Goal: Information Seeking & Learning: Learn about a topic

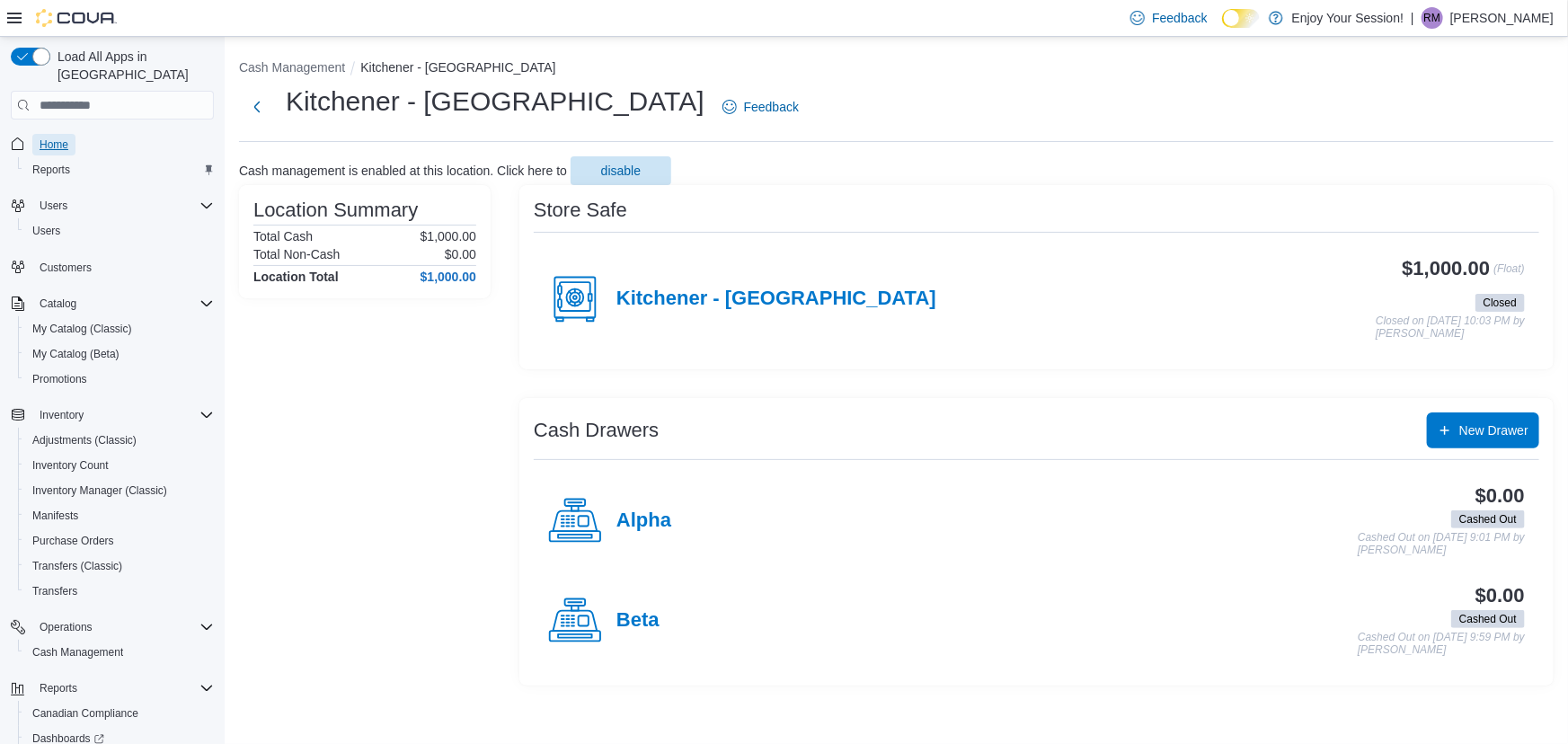
drag, startPoint x: 44, startPoint y: 118, endPoint x: 86, endPoint y: 99, distance: 46.1
click at [44, 138] on span "Home" at bounding box center [53, 144] width 29 height 14
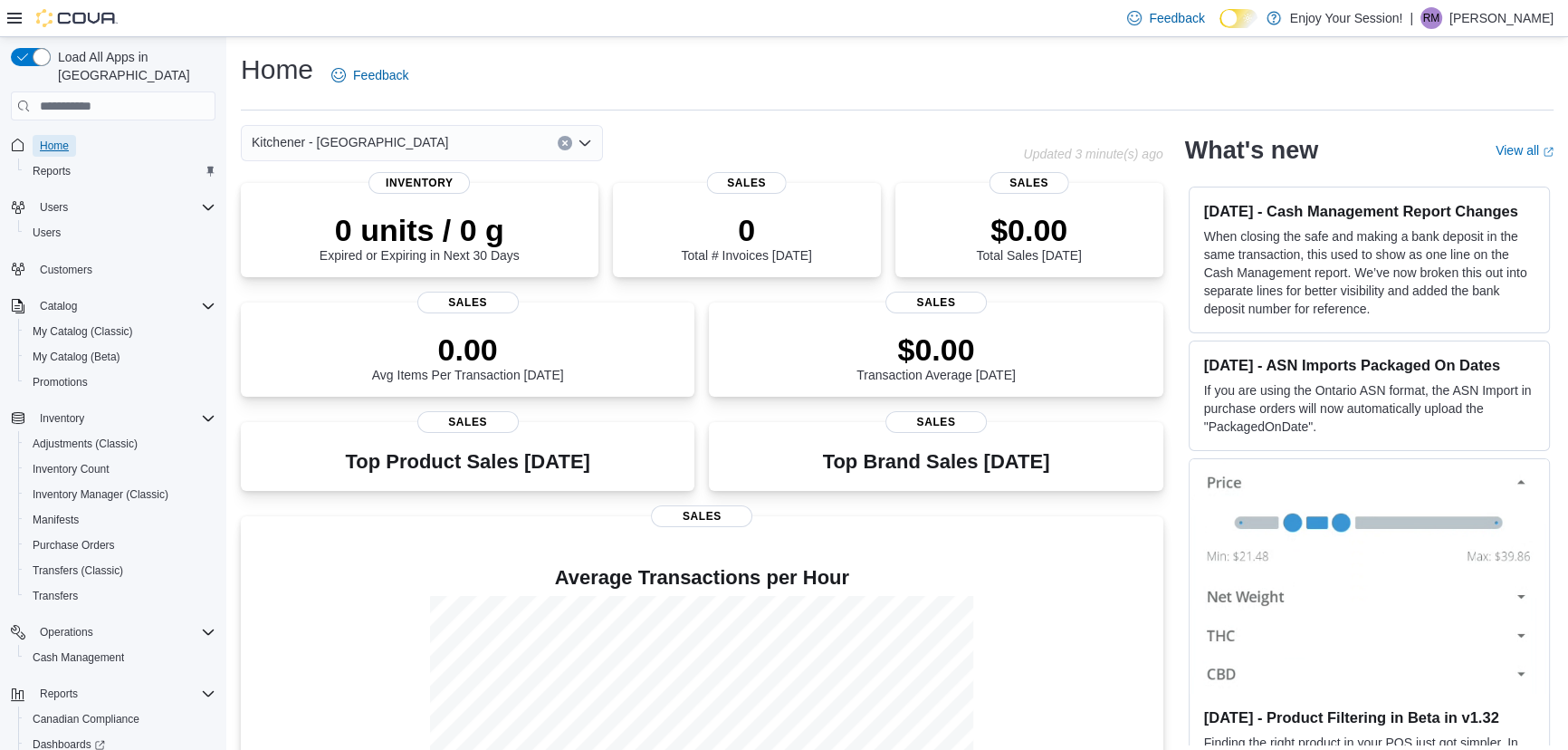
drag, startPoint x: 39, startPoint y: 127, endPoint x: 77, endPoint y: 95, distance: 49.7
click at [40, 139] on span "Home" at bounding box center [54, 146] width 29 height 14
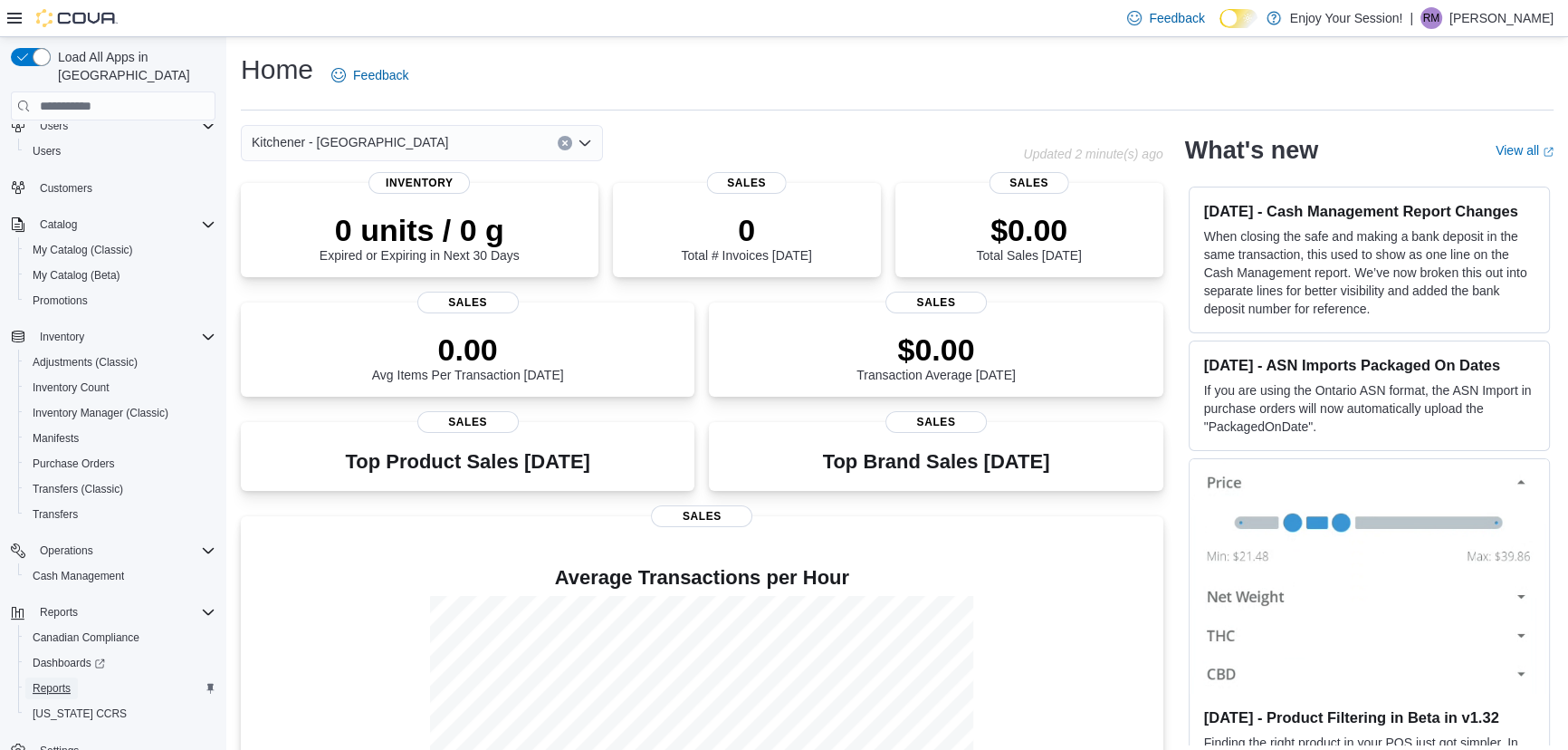
click at [54, 681] on span "Reports" at bounding box center [51, 688] width 38 height 14
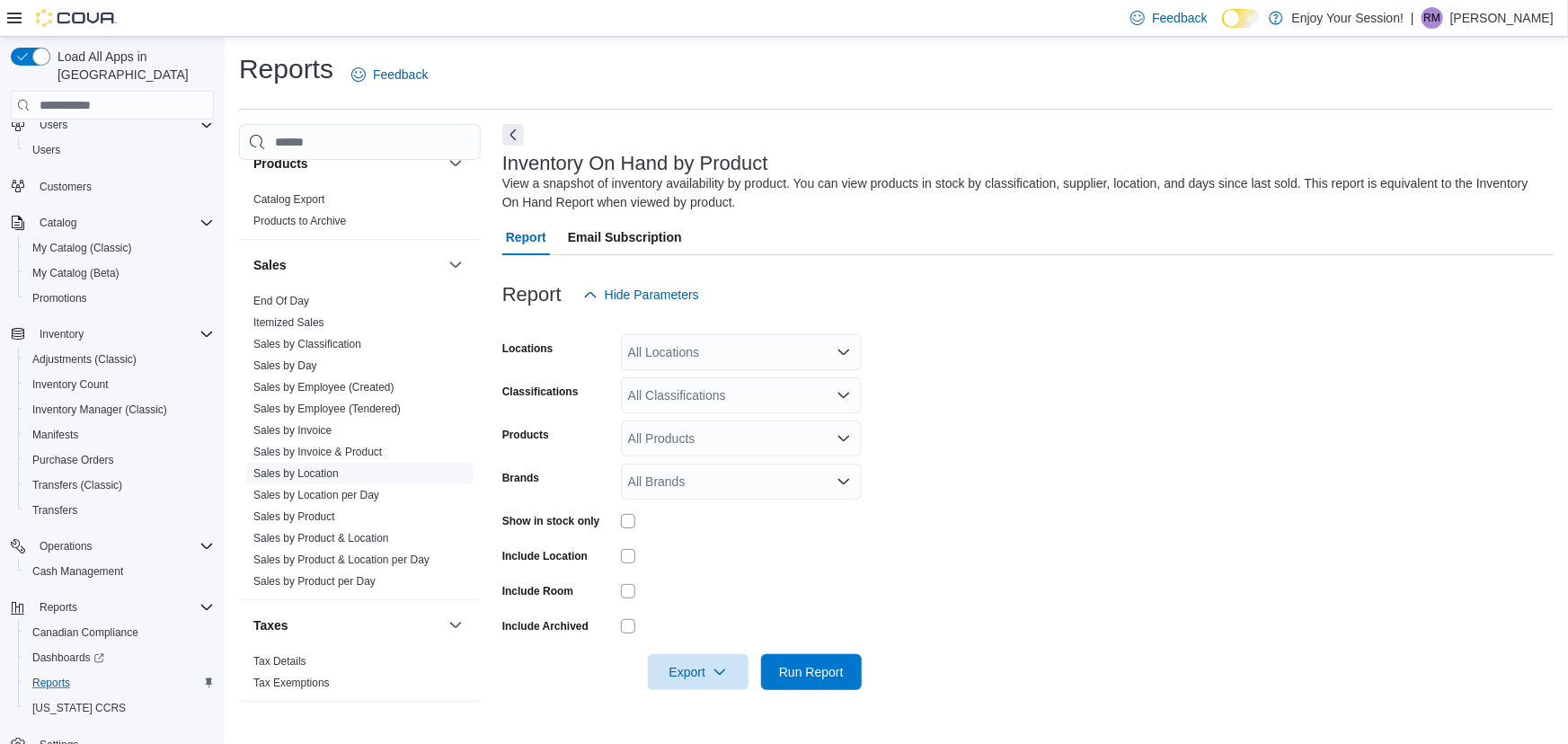
scroll to position [1087, 0]
drag, startPoint x: 314, startPoint y: 468, endPoint x: 337, endPoint y: 464, distance: 23.3
click at [314, 467] on link "Sales by Location" at bounding box center [295, 472] width 85 height 12
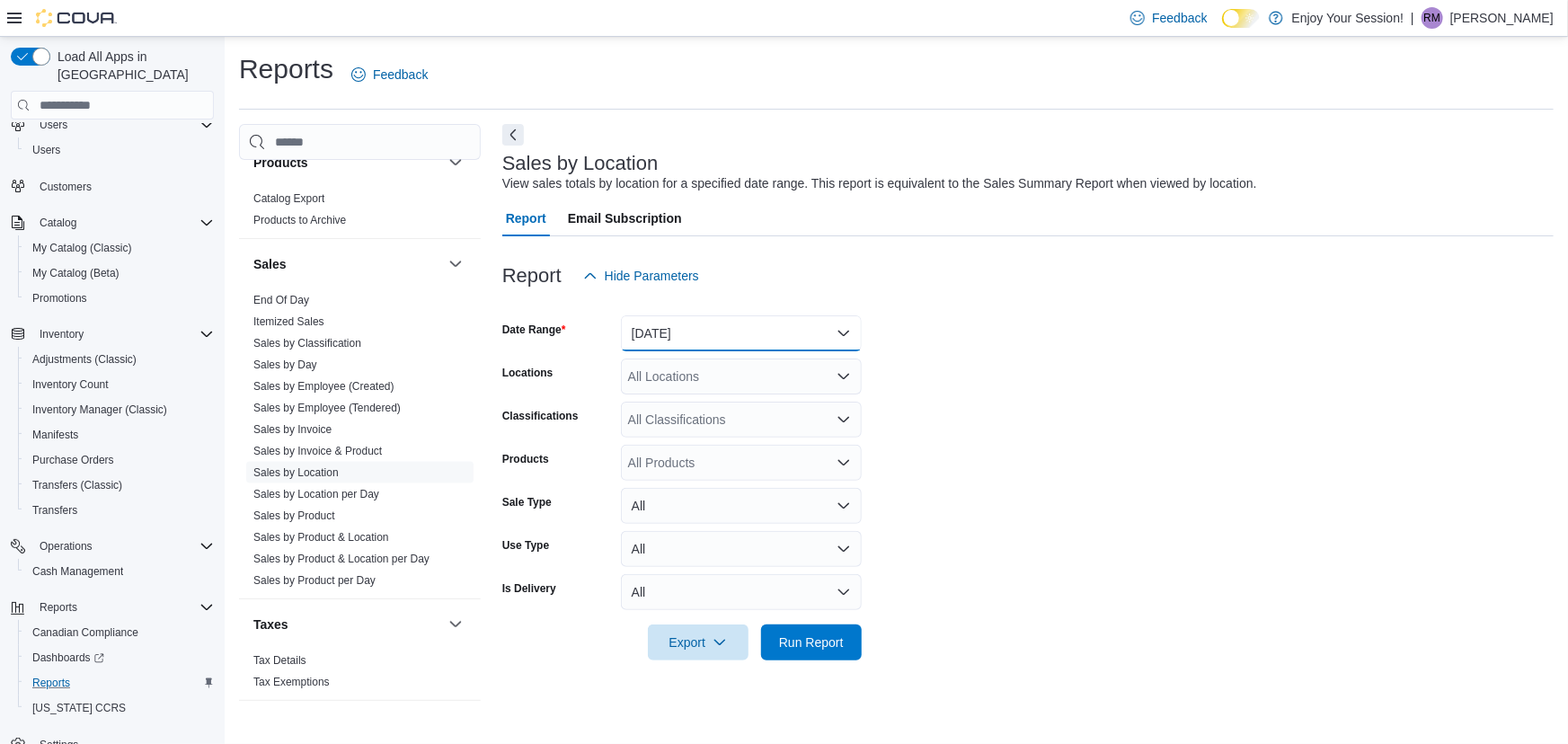
click at [693, 343] on button "[DATE]" at bounding box center [741, 333] width 241 height 36
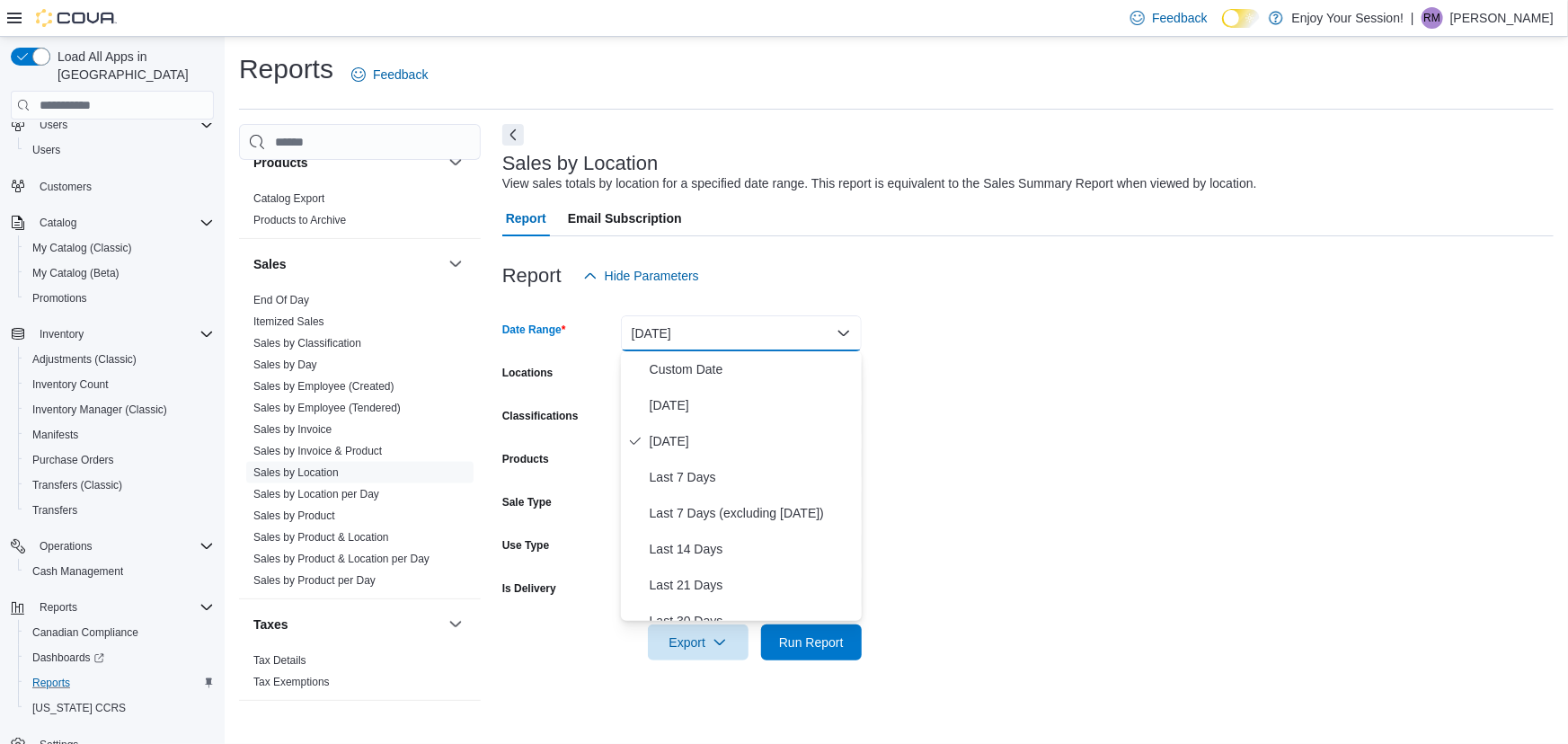
scroll to position [269, 0]
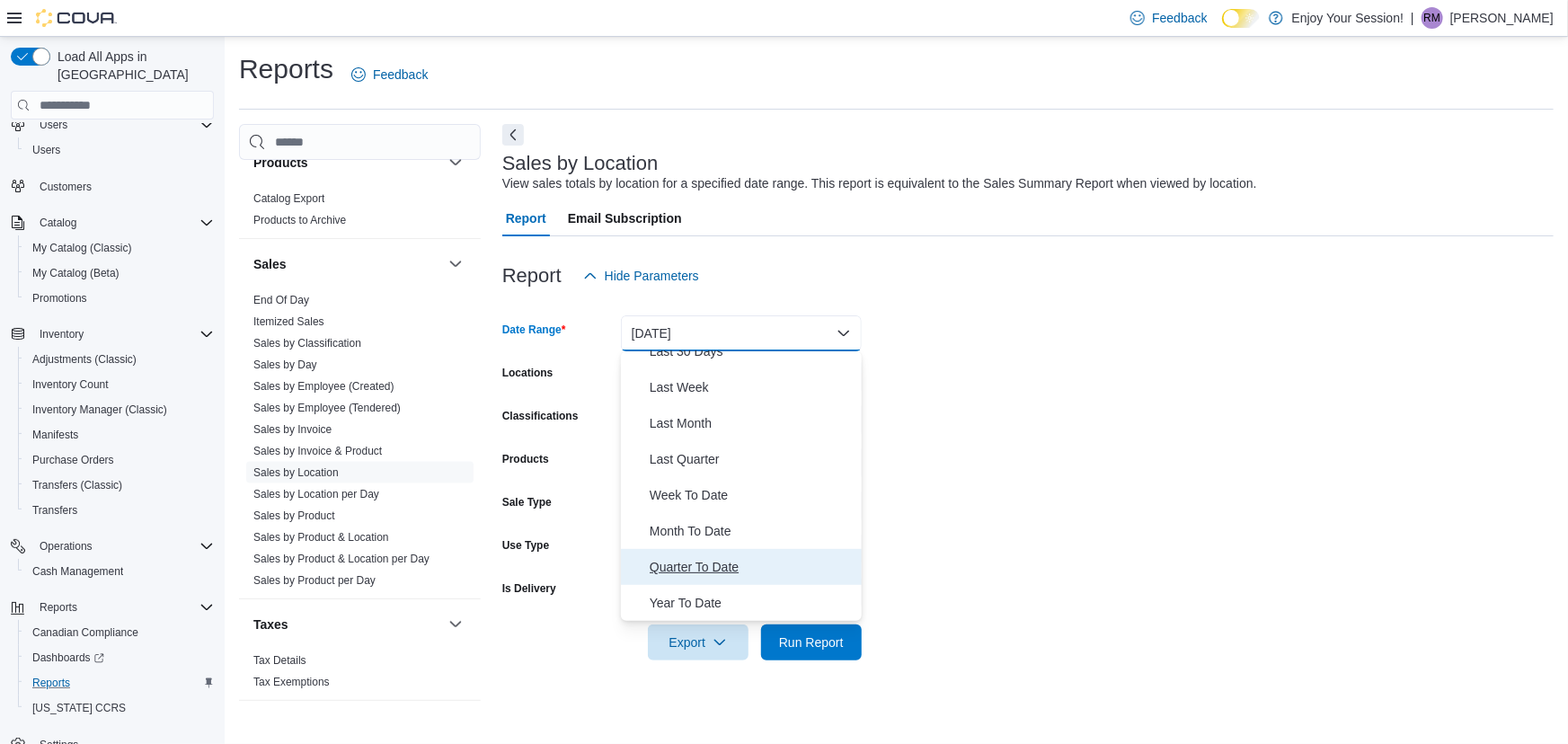
click at [707, 559] on span "Quarter To Date" at bounding box center [752, 567] width 204 height 22
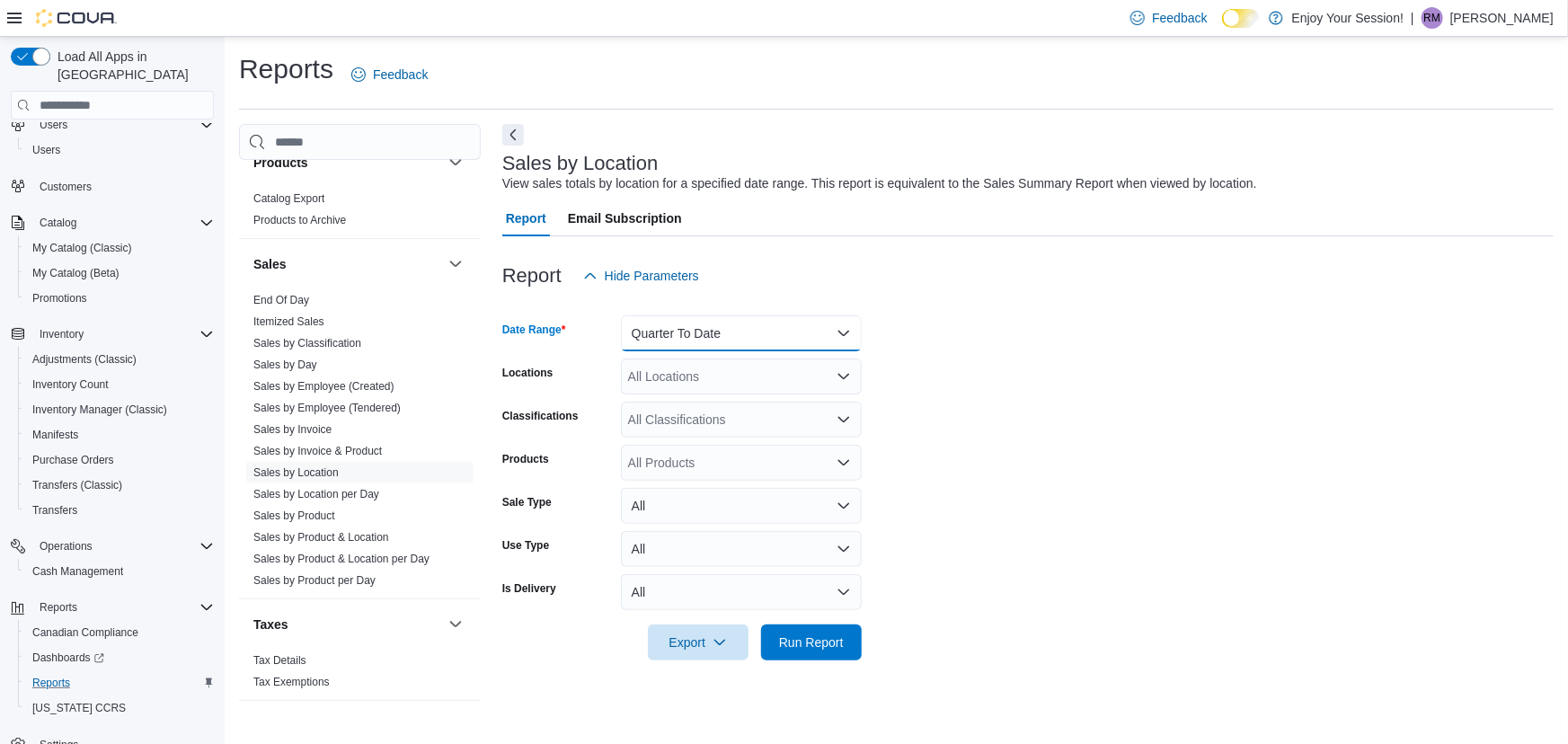
click at [707, 325] on button "Quarter To Date" at bounding box center [741, 333] width 241 height 36
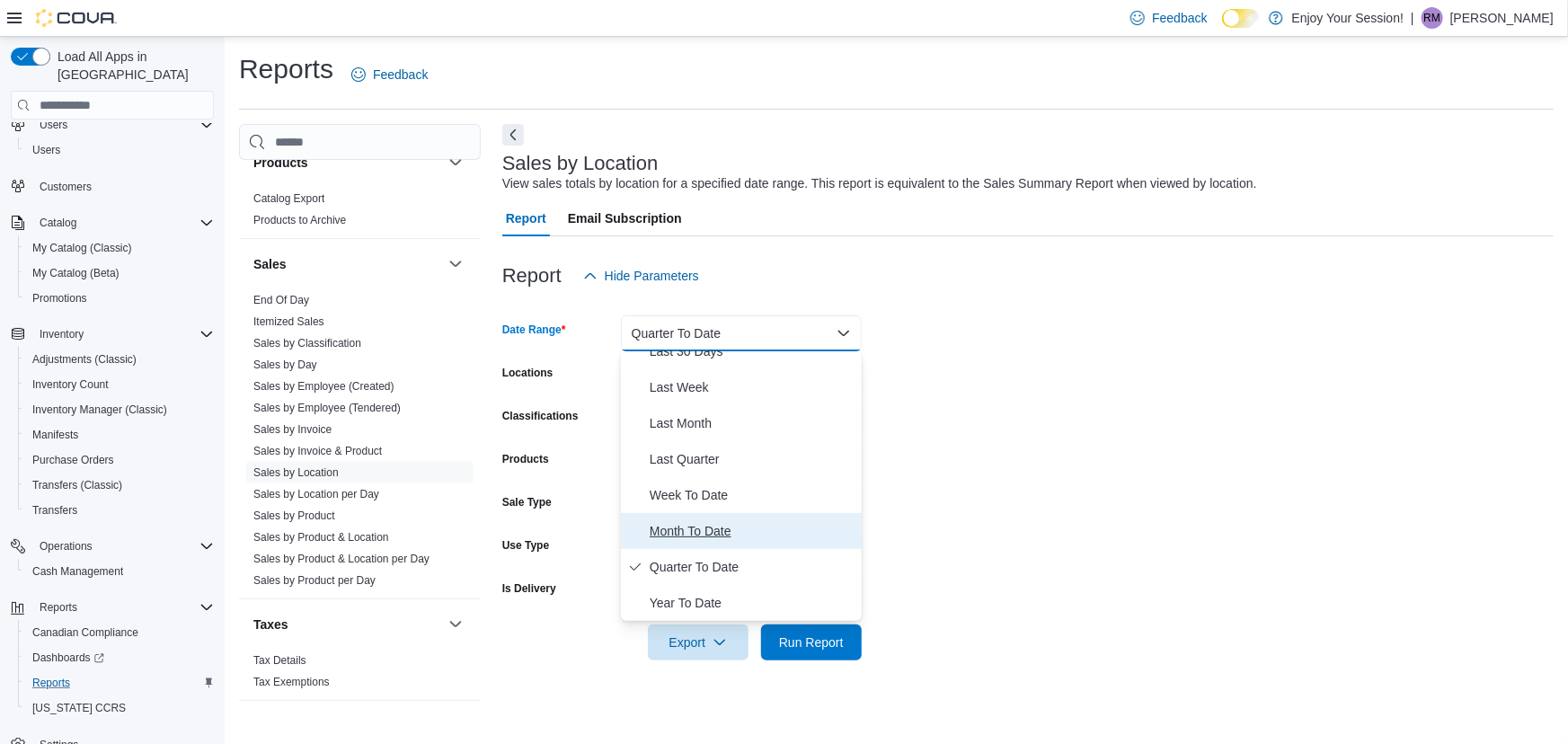
click at [668, 525] on span "Month To Date" at bounding box center [752, 531] width 204 height 22
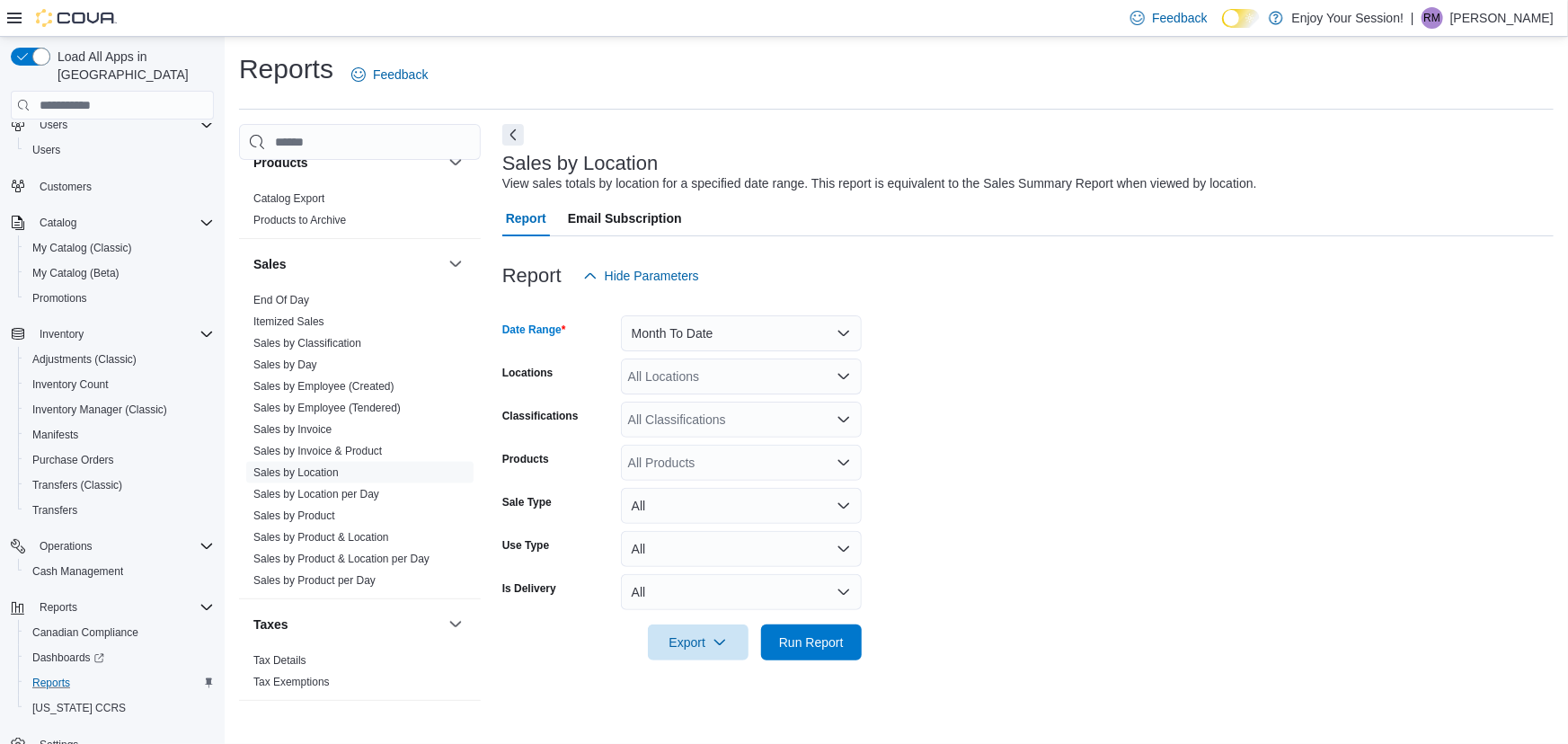
click at [704, 380] on div "All Locations" at bounding box center [741, 376] width 241 height 36
type input "****"
click at [696, 398] on span "Kitchener - [GEOGRAPHIC_DATA]" at bounding box center [757, 406] width 195 height 18
click at [1197, 375] on form "Date Range Month To Date Locations Kitchener - Highland Classifications All Cla…" at bounding box center [1028, 477] width 1051 height 367
click at [802, 638] on span "Run Report" at bounding box center [811, 642] width 65 height 18
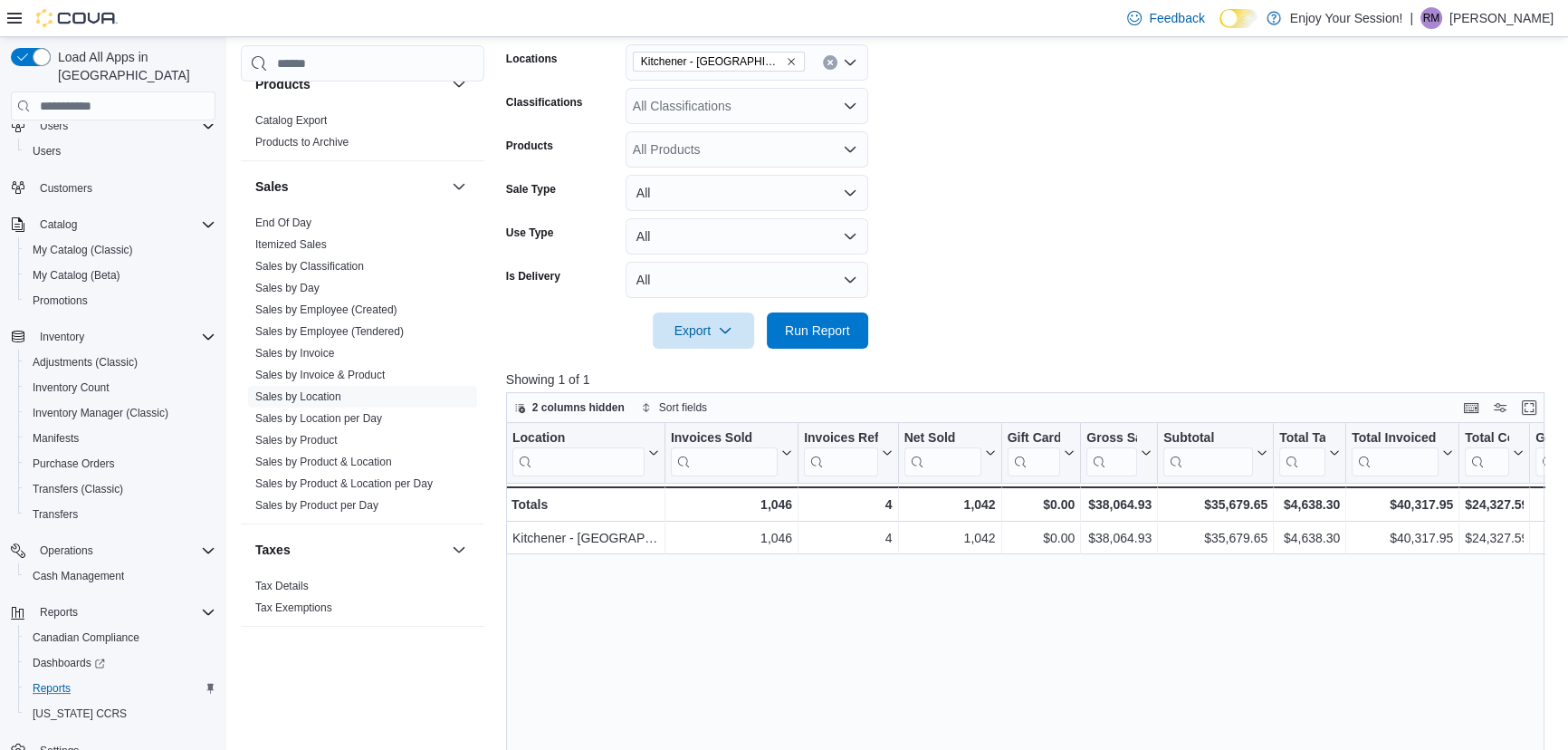
scroll to position [329, 0]
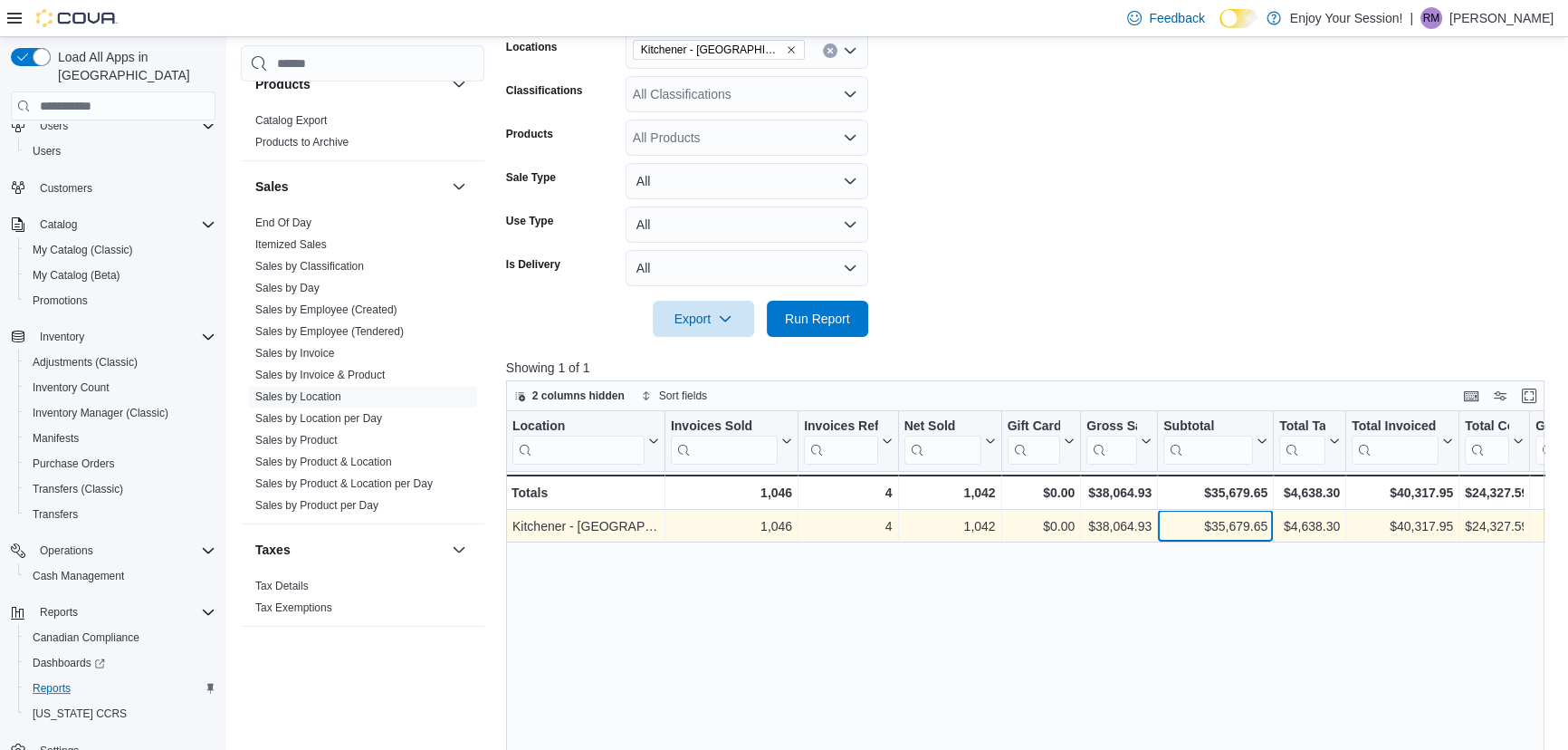
click at [1221, 519] on div "$35,679.65" at bounding box center [1215, 527] width 104 height 22
click at [1413, 522] on div "$40,317.95" at bounding box center [1402, 527] width 101 height 22
click at [1486, 518] on div "$24,327.59" at bounding box center [1494, 527] width 59 height 22
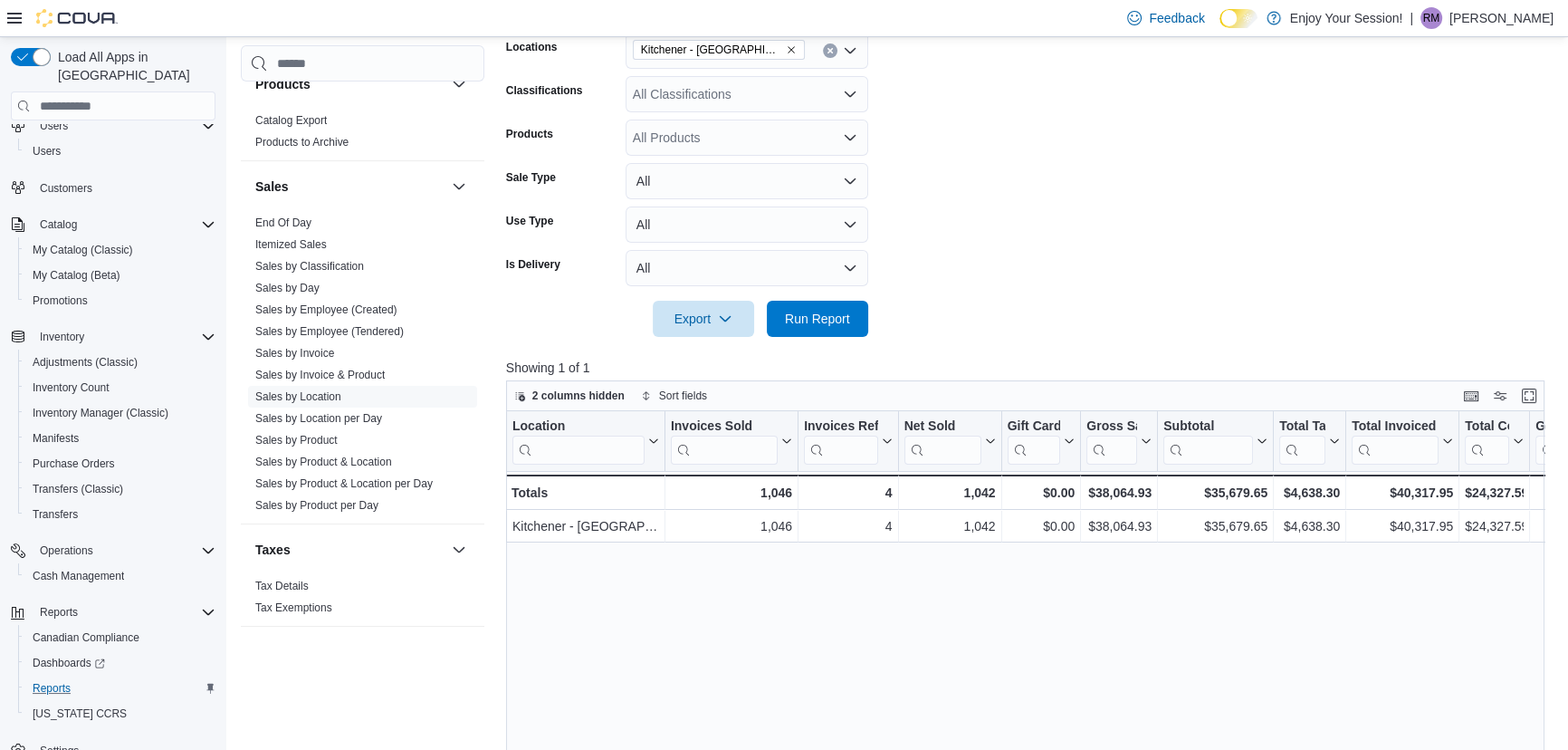
click at [1556, 521] on div "2 columns hidden Sort fields Location Click to view column header actions Invoi…" at bounding box center [1031, 680] width 1049 height 600
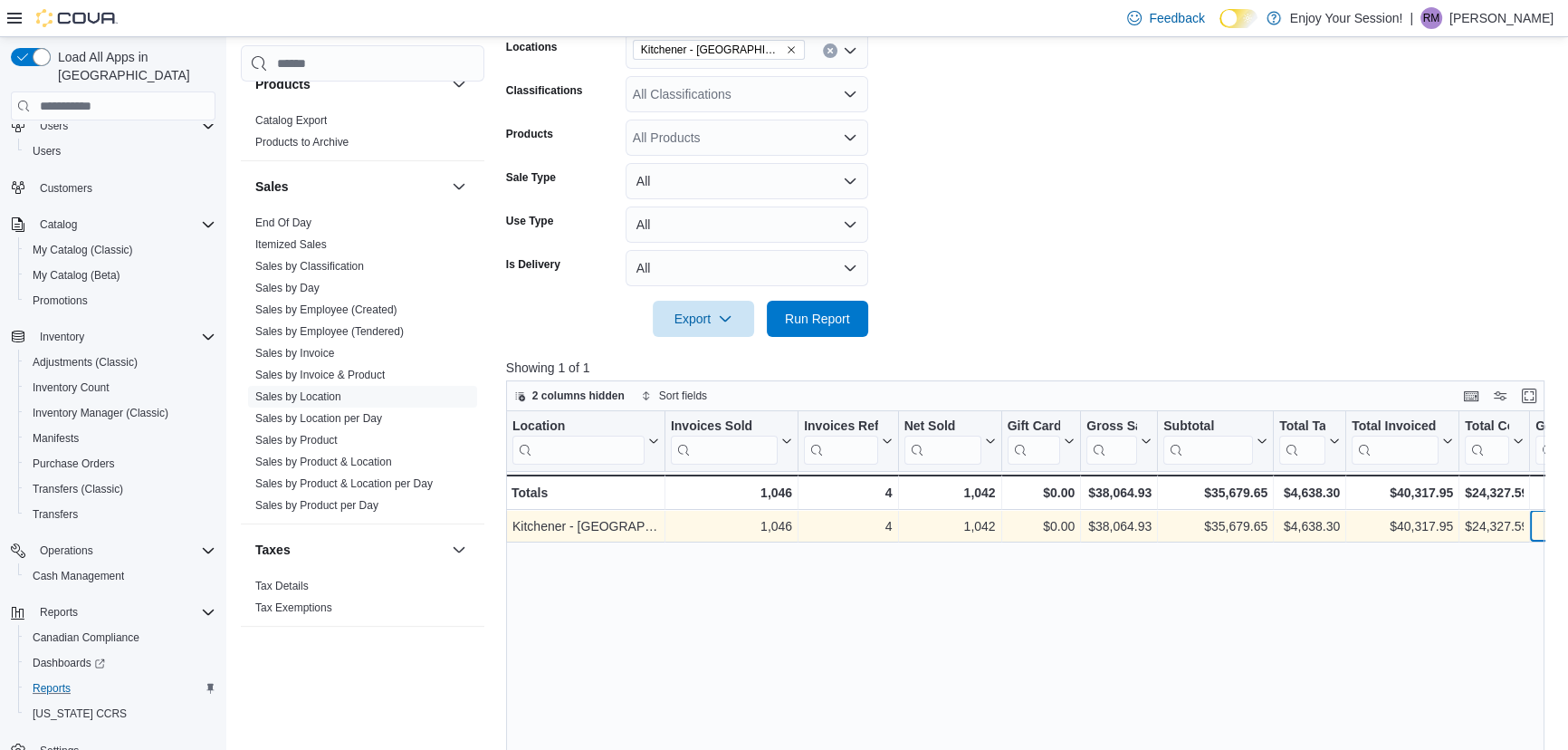
click at [1552, 525] on div "Location Click to view column header actions Invoices Sold Click to view column…" at bounding box center [1031, 696] width 1049 height 570
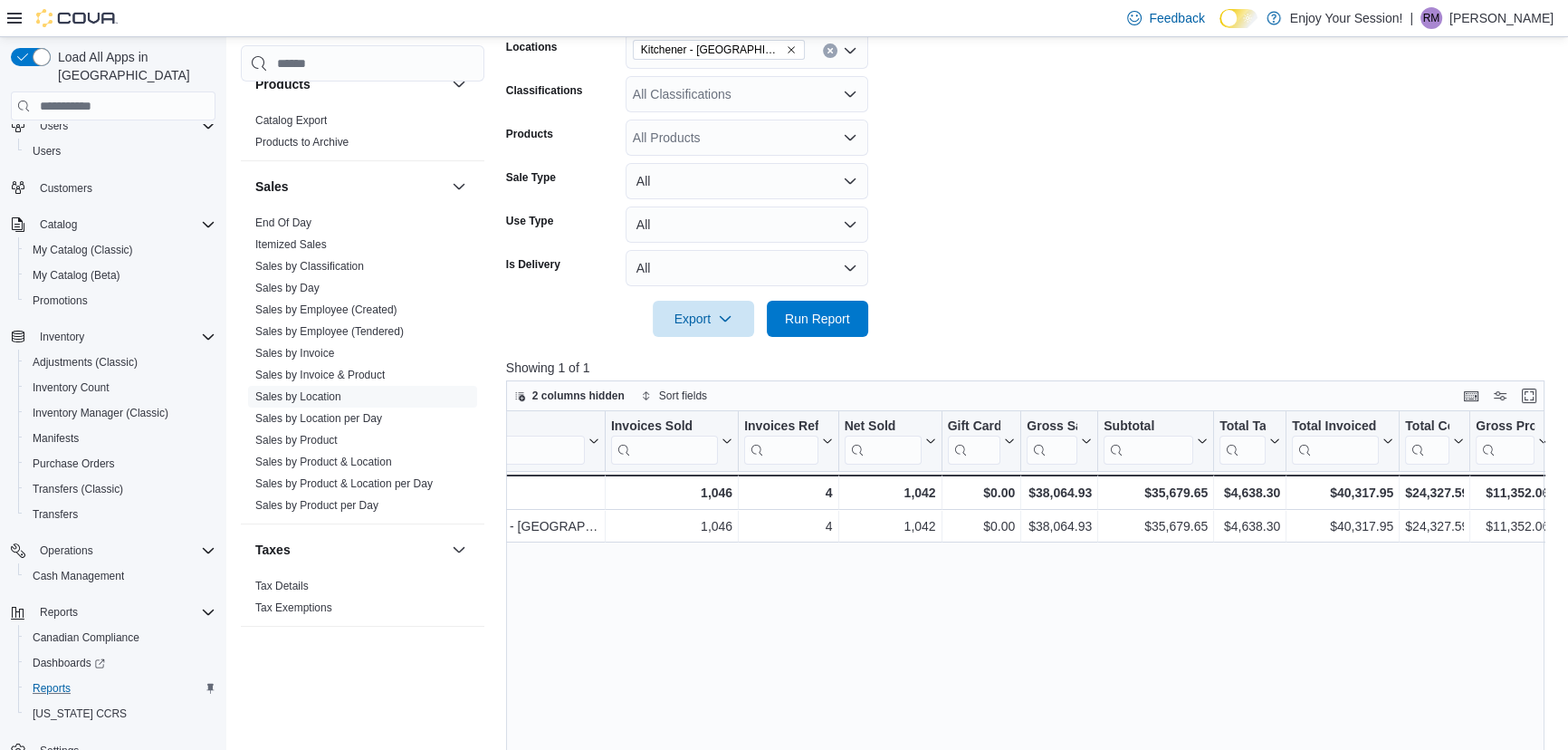
scroll to position [0, 160]
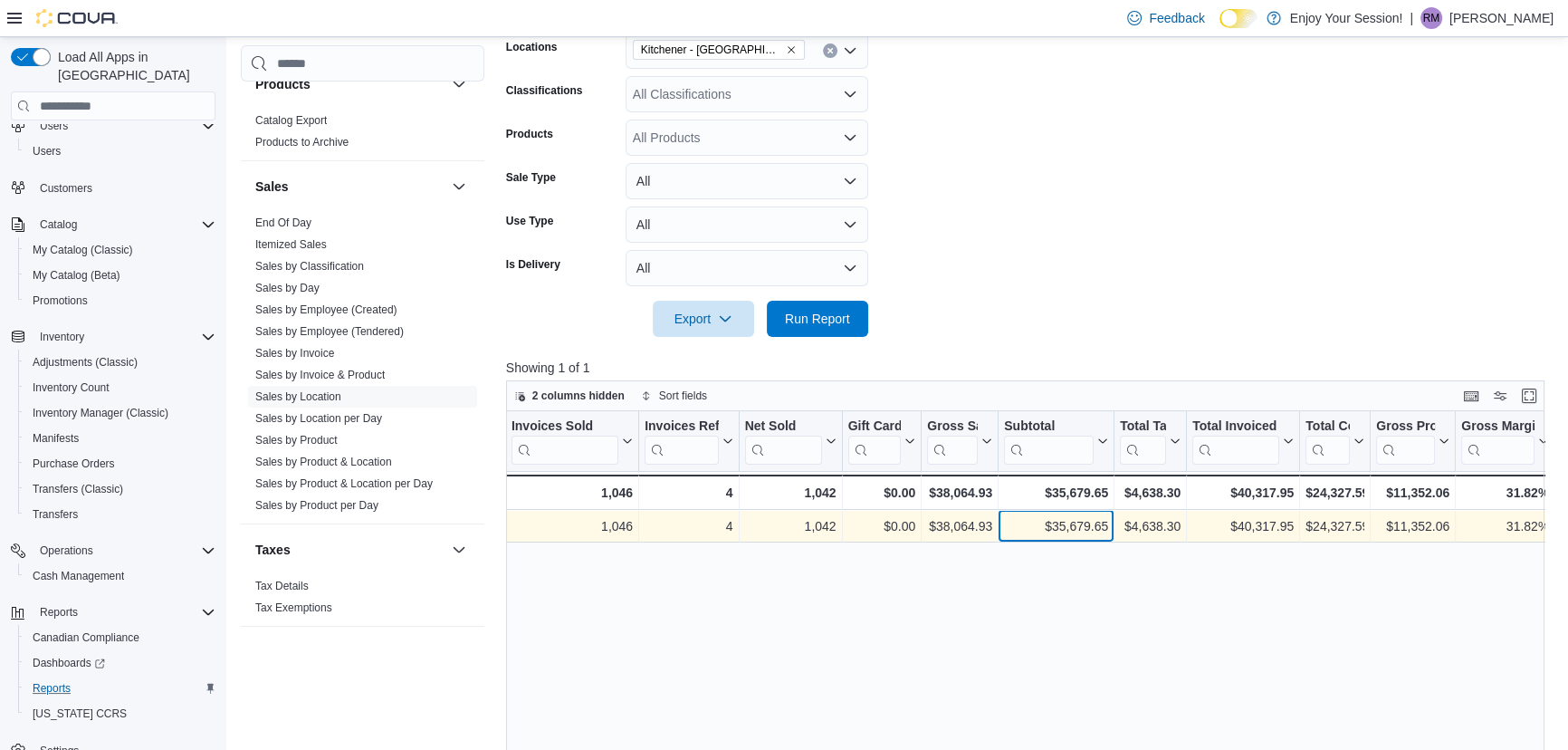
click at [1031, 522] on div "$35,679.65" at bounding box center [1057, 527] width 104 height 22
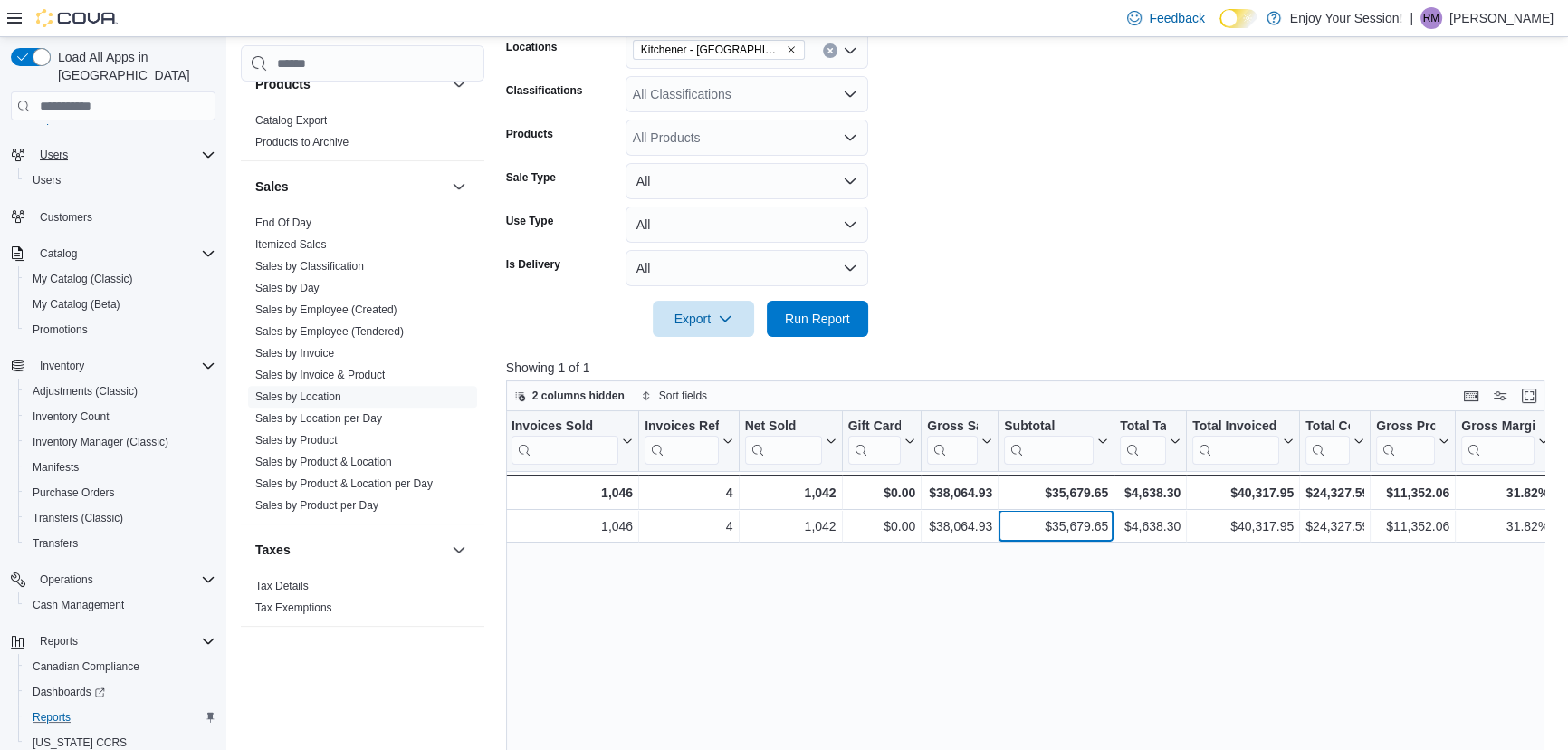
scroll to position [0, 0]
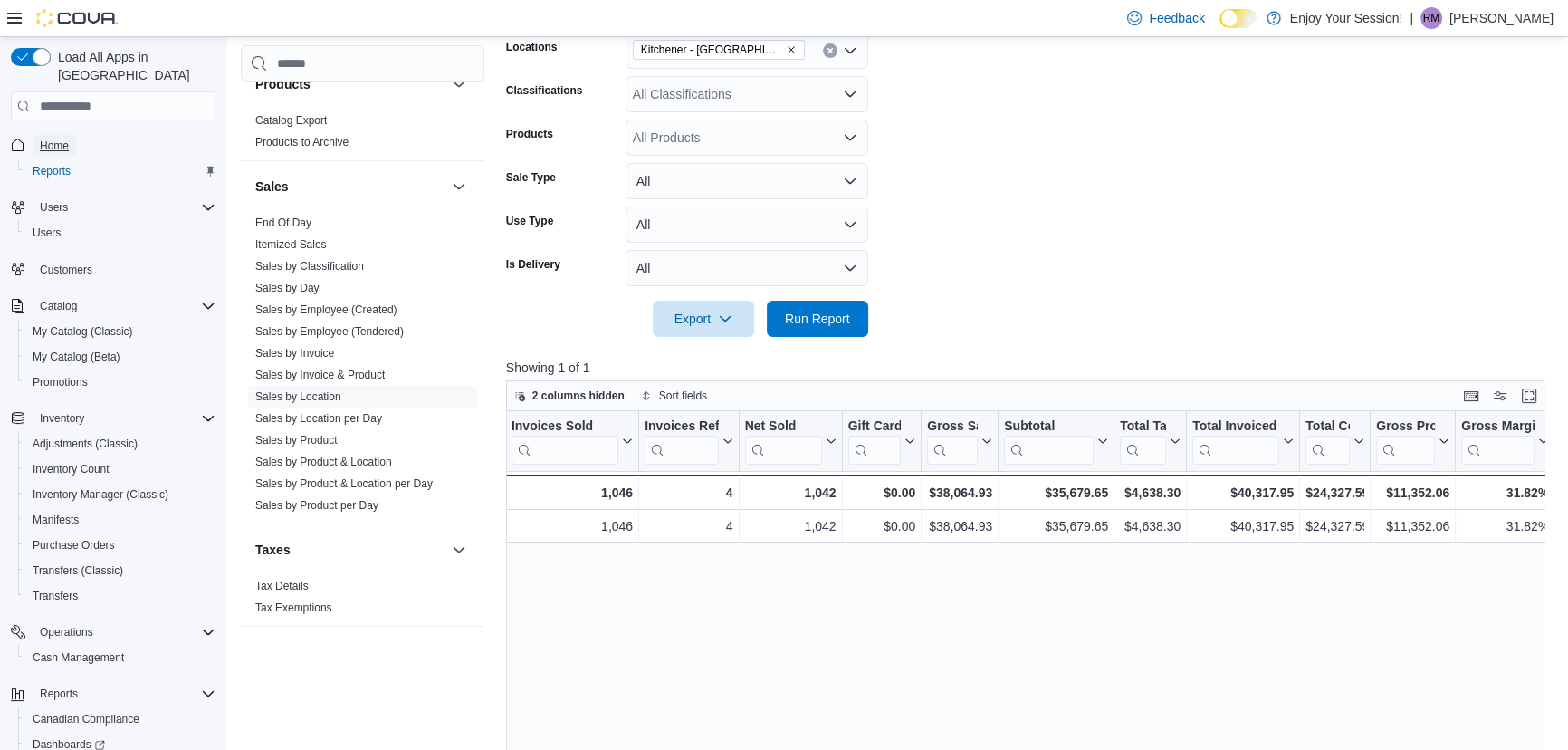
click at [54, 139] on span "Home" at bounding box center [54, 146] width 29 height 14
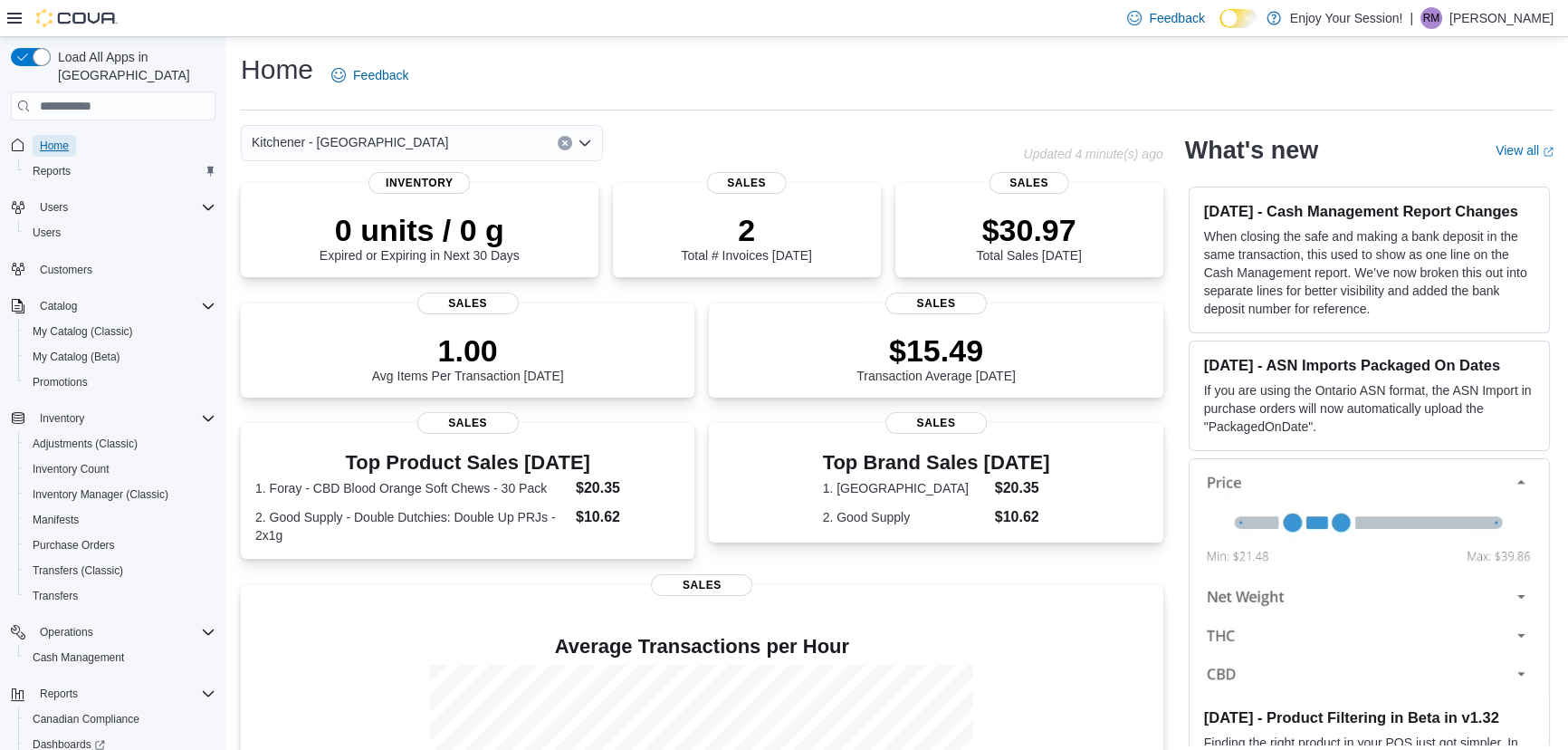
click at [51, 135] on span "Home" at bounding box center [54, 146] width 29 height 22
drag, startPoint x: 72, startPoint y: 127, endPoint x: 84, endPoint y: 78, distance: 50.4
click at [72, 135] on link "Home" at bounding box center [54, 146] width 43 height 22
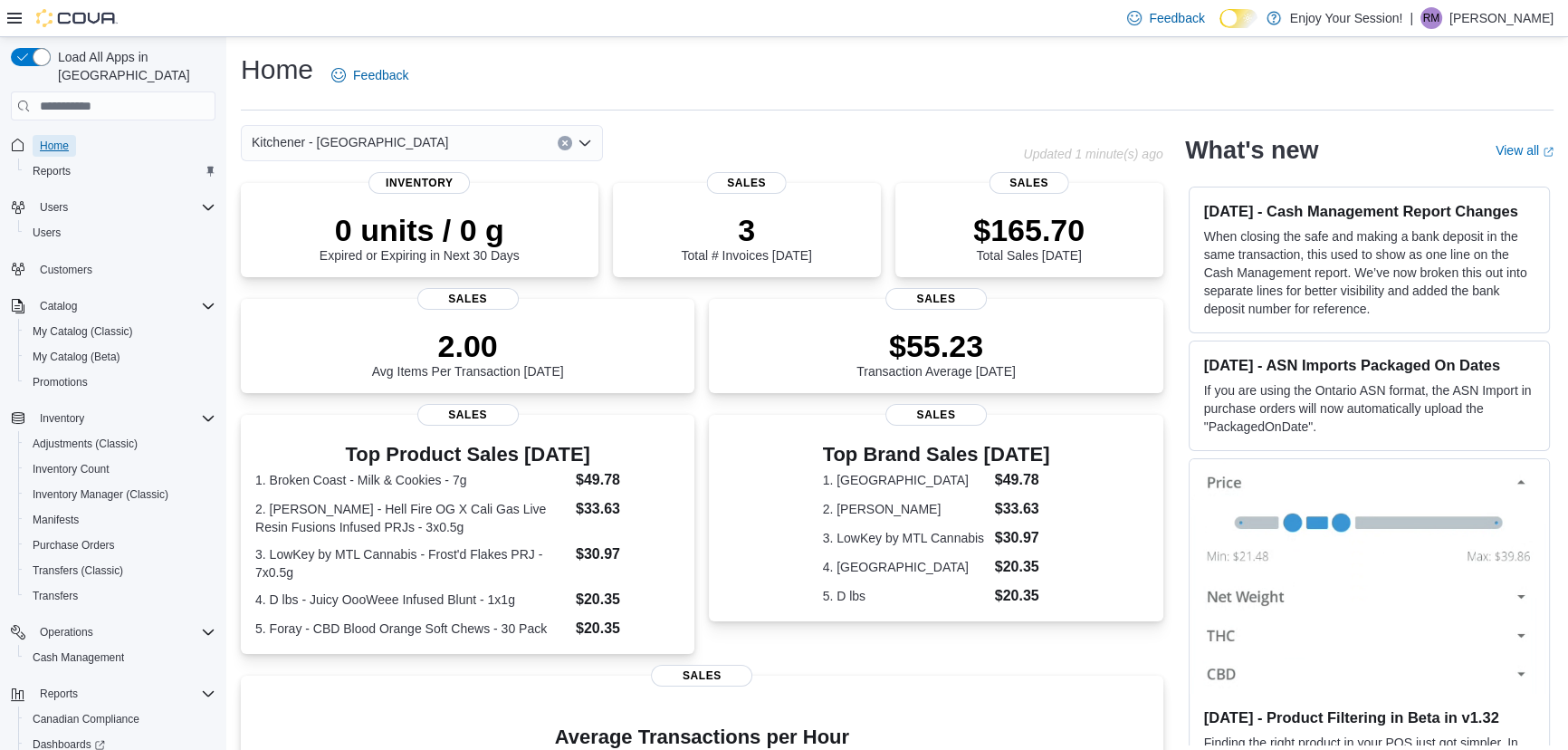
click at [73, 135] on link "Home" at bounding box center [54, 146] width 43 height 22
